Goal: Transaction & Acquisition: Obtain resource

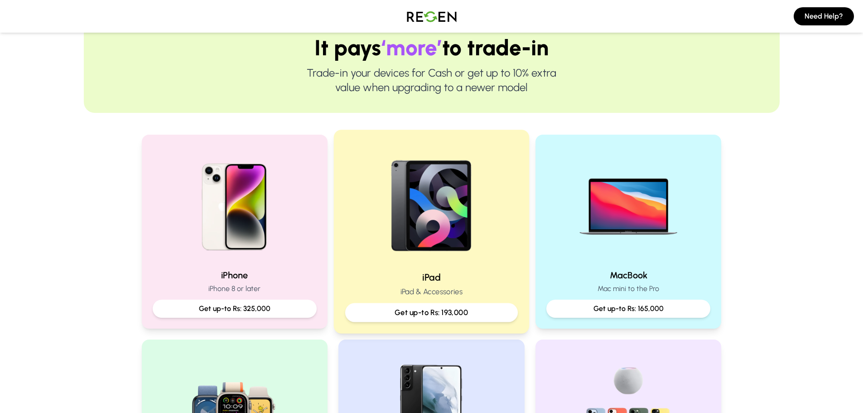
scroll to position [91, 0]
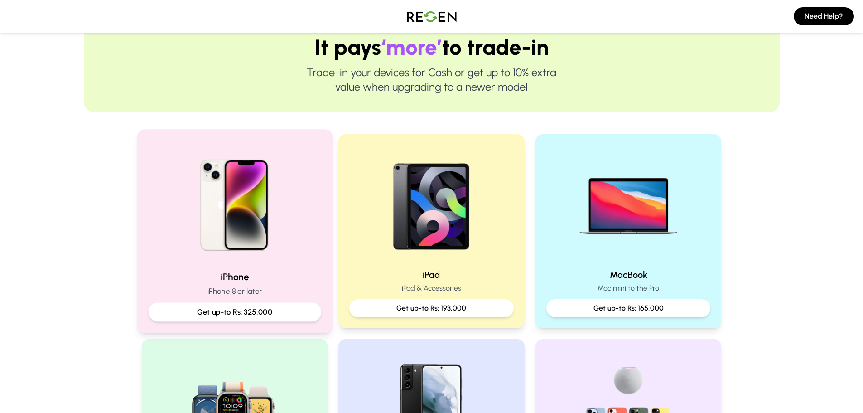
click at [257, 291] on p "iPhone 8 or later" at bounding box center [234, 290] width 173 height 11
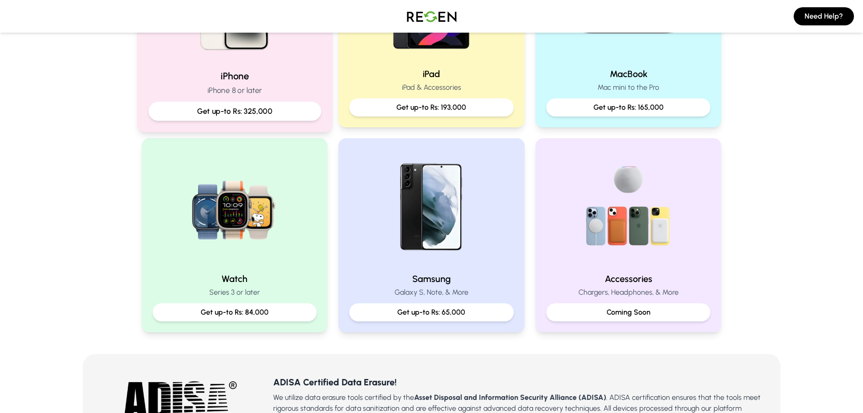
scroll to position [181, 0]
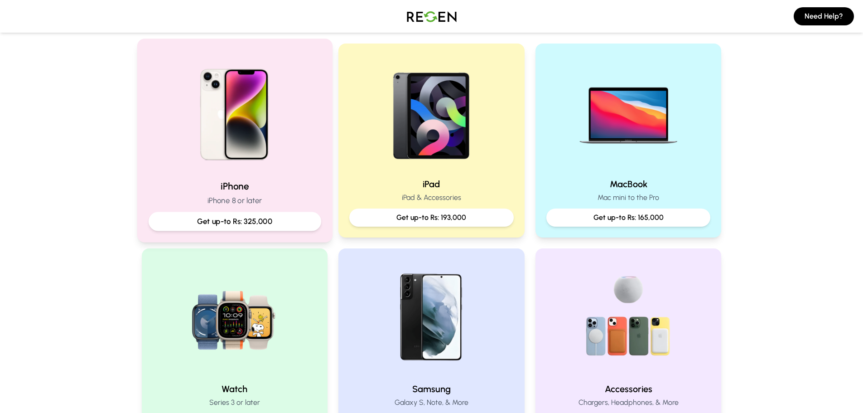
click at [258, 206] on div "iPhone iPhone 8 or later Get up-to Rs: 325,000" at bounding box center [234, 204] width 173 height 51
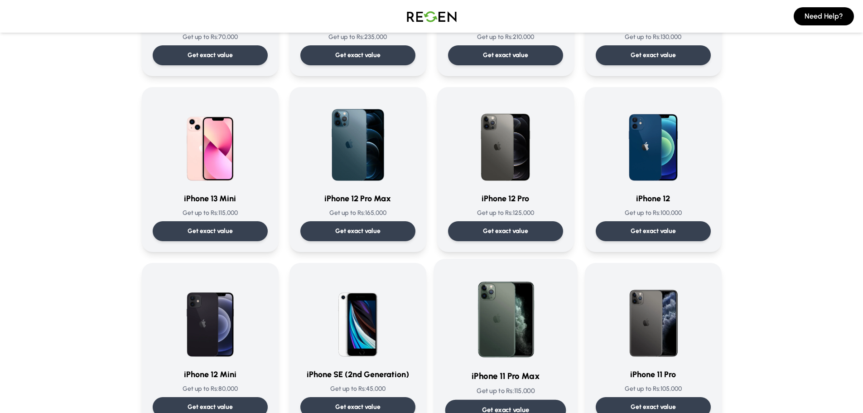
scroll to position [589, 0]
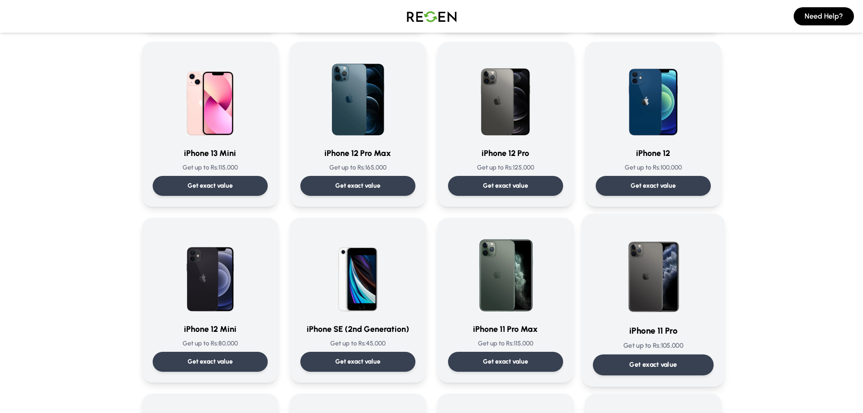
click at [644, 363] on p "Get exact value" at bounding box center [653, 365] width 48 height 10
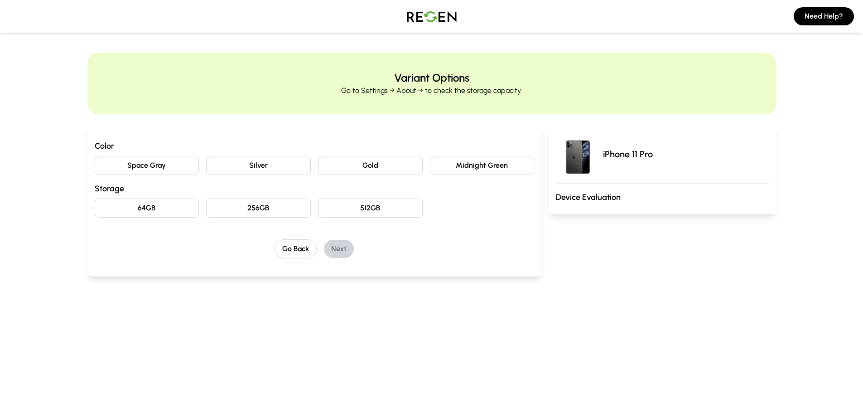
click at [464, 163] on button "Midnight Green" at bounding box center [482, 165] width 105 height 19
click at [258, 203] on button "256GB" at bounding box center [258, 207] width 105 height 19
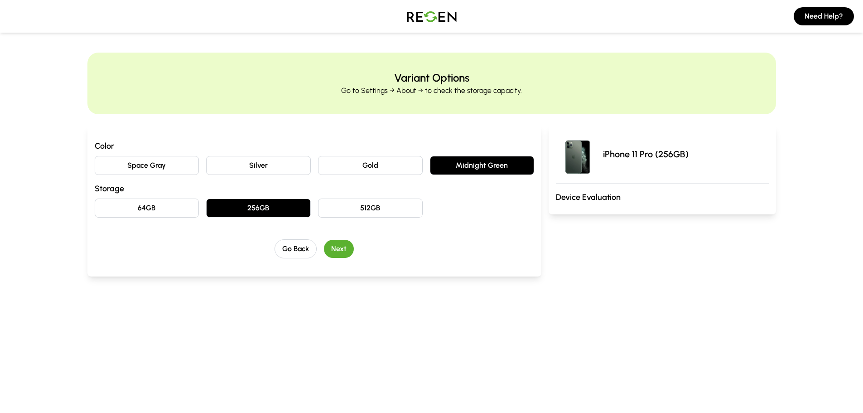
click at [340, 248] on button "Next" at bounding box center [339, 249] width 30 height 18
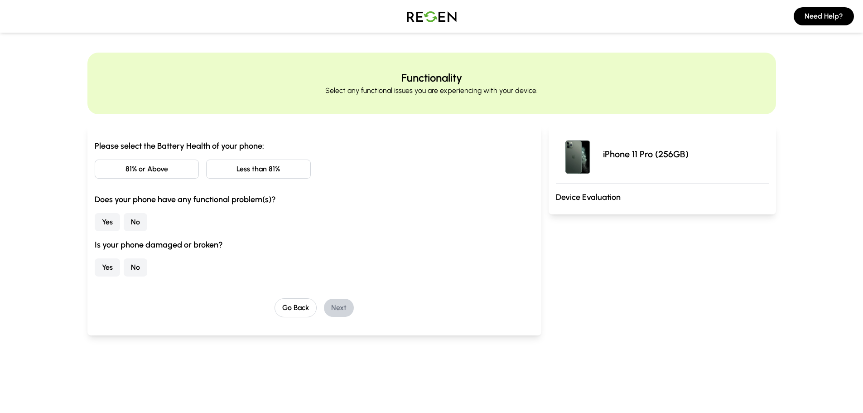
click at [162, 169] on button "81% or Above" at bounding box center [147, 169] width 105 height 19
click at [129, 223] on button "No" at bounding box center [136, 222] width 24 height 18
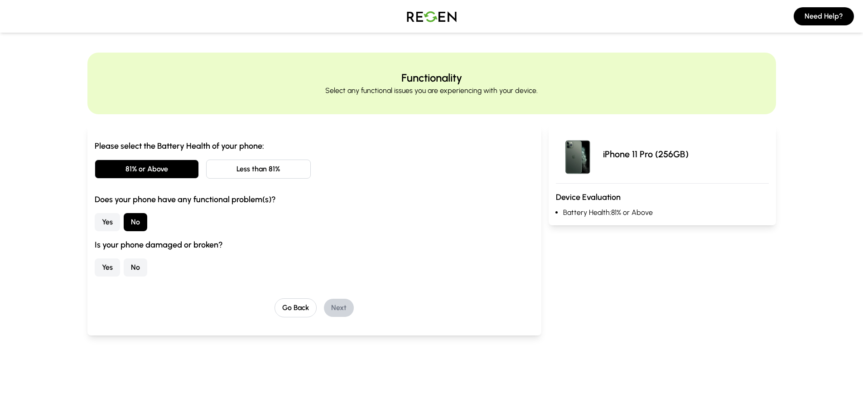
click at [139, 269] on button "No" at bounding box center [136, 267] width 24 height 18
click at [344, 309] on button "Next" at bounding box center [339, 308] width 30 height 18
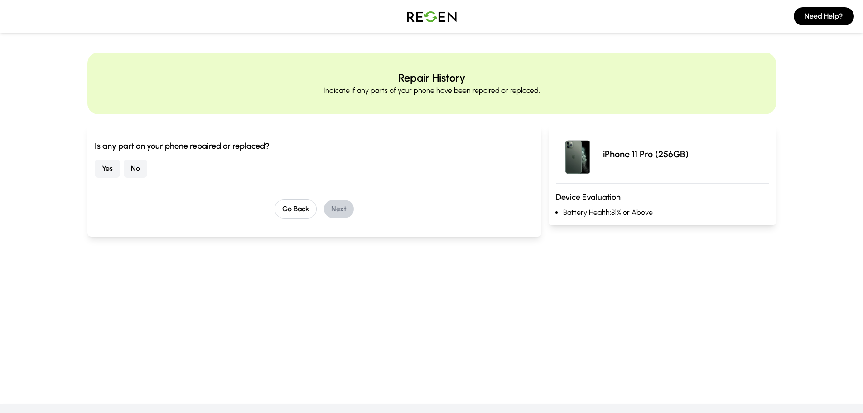
click at [143, 167] on button "No" at bounding box center [136, 169] width 24 height 18
click at [342, 208] on button "Next" at bounding box center [339, 209] width 30 height 18
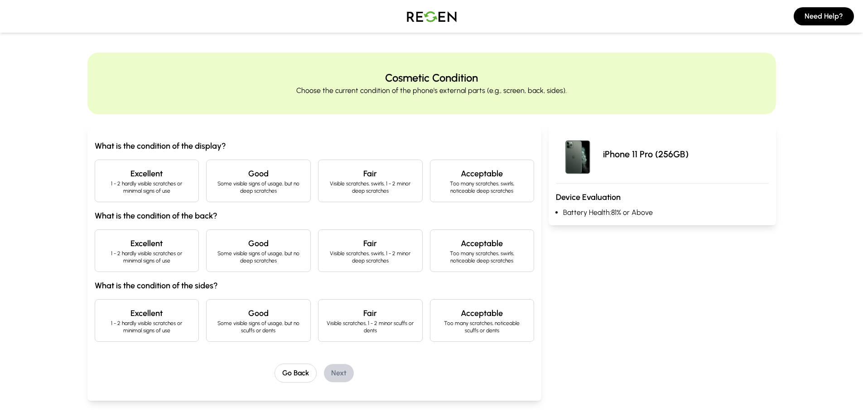
click at [180, 192] on p "1 - 2 hardly visible scratches or minimal signs of use" at bounding box center [146, 187] width 89 height 15
click at [169, 252] on p "1 - 2 hardly visible scratches or minimal signs of use" at bounding box center [146, 257] width 89 height 15
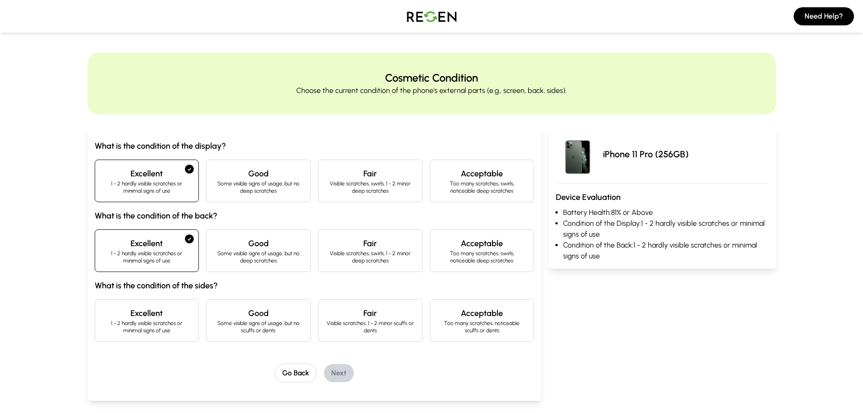
click at [160, 325] on p "1 - 2 hardly visible scratches or minimal signs of use" at bounding box center [146, 326] width 89 height 15
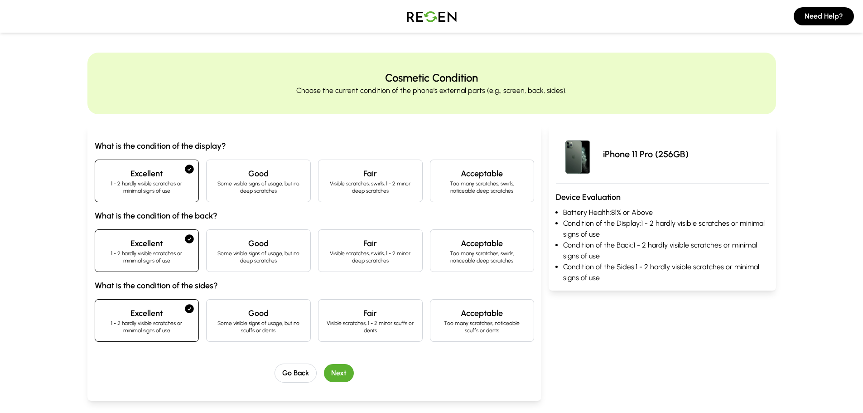
click at [337, 372] on button "Next" at bounding box center [339, 373] width 30 height 18
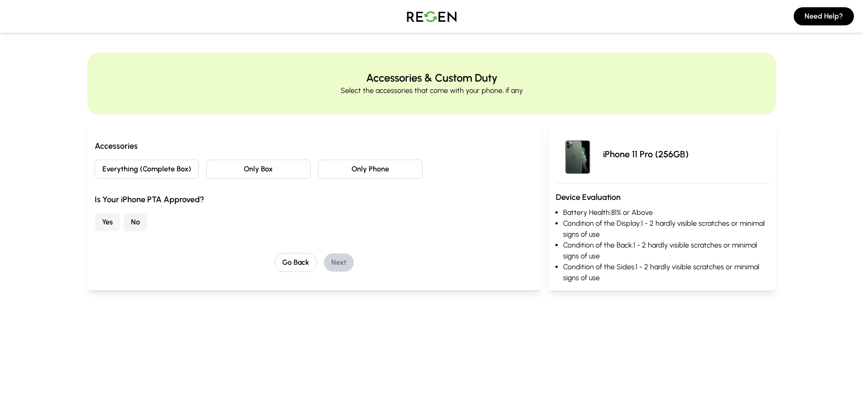
click at [183, 172] on button "Everything (Complete Box)" at bounding box center [147, 169] width 105 height 19
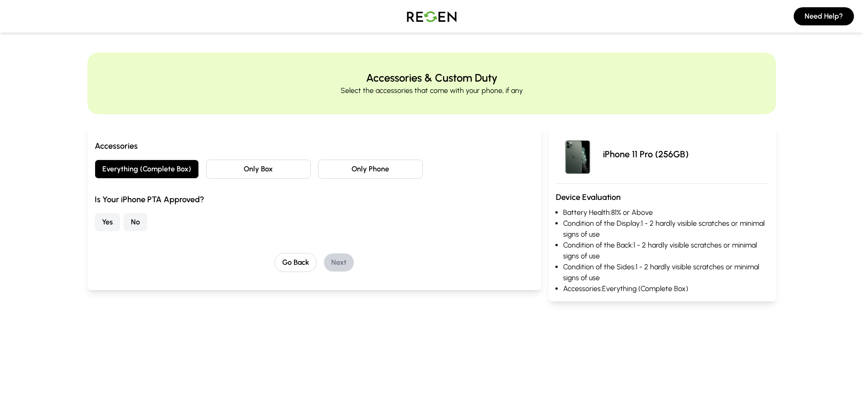
click at [339, 171] on button "Only Phone" at bounding box center [370, 169] width 105 height 19
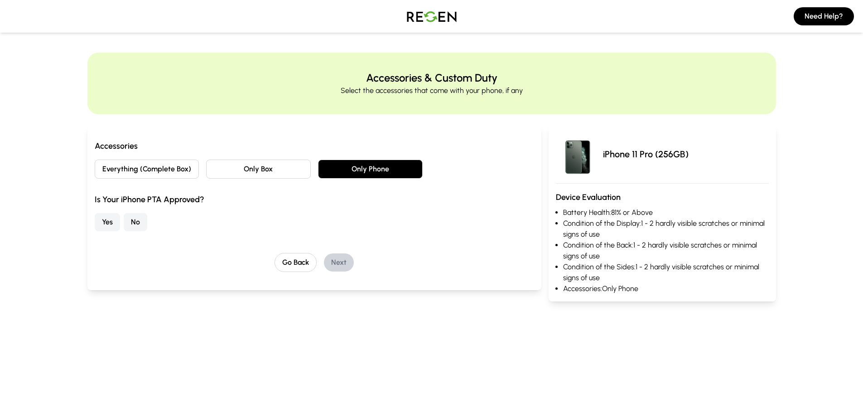
click at [139, 221] on button "No" at bounding box center [136, 222] width 24 height 18
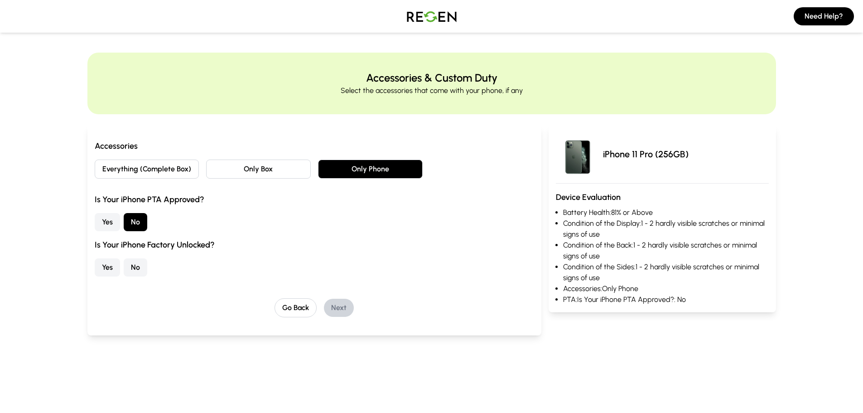
click at [131, 265] on button "No" at bounding box center [136, 267] width 24 height 18
click at [351, 307] on button "Next" at bounding box center [339, 308] width 30 height 18
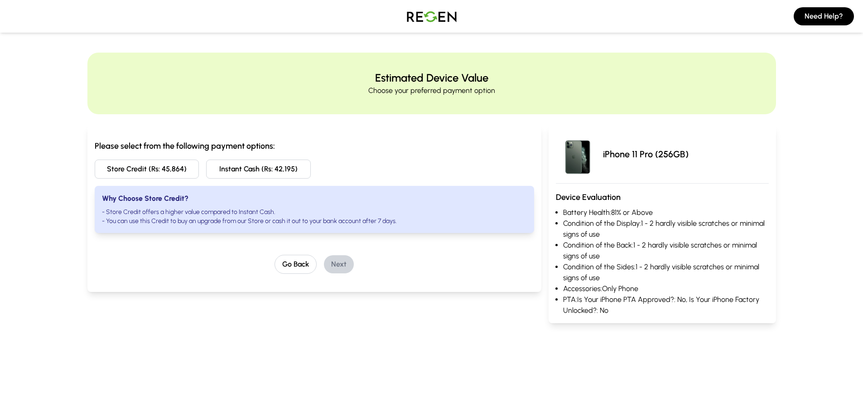
click at [238, 174] on button "Instant Cash (Rs: 42,195)" at bounding box center [258, 169] width 105 height 19
click at [341, 269] on button "Next" at bounding box center [339, 264] width 30 height 18
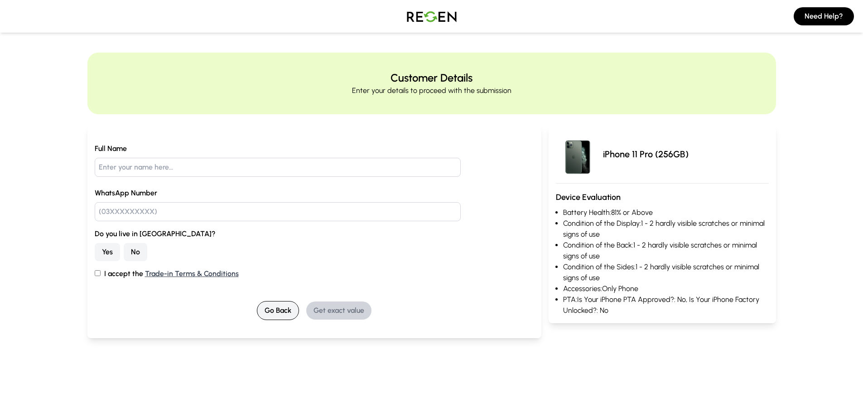
click at [279, 311] on button "Go Back" at bounding box center [278, 310] width 42 height 19
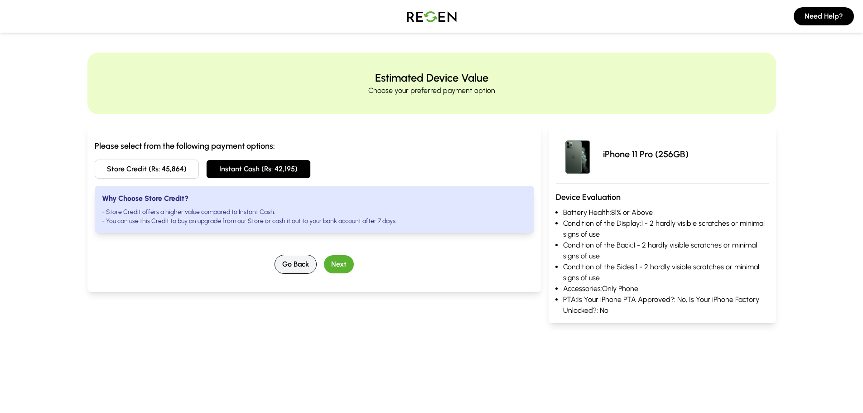
click at [291, 263] on button "Go Back" at bounding box center [296, 264] width 42 height 19
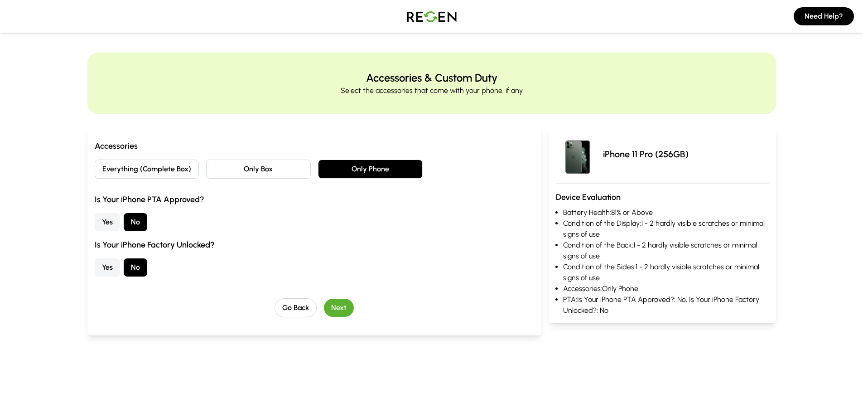
click at [105, 267] on button "Yes" at bounding box center [107, 267] width 25 height 18
click at [343, 308] on button "Next" at bounding box center [339, 308] width 30 height 18
